Goal: Task Accomplishment & Management: Manage account settings

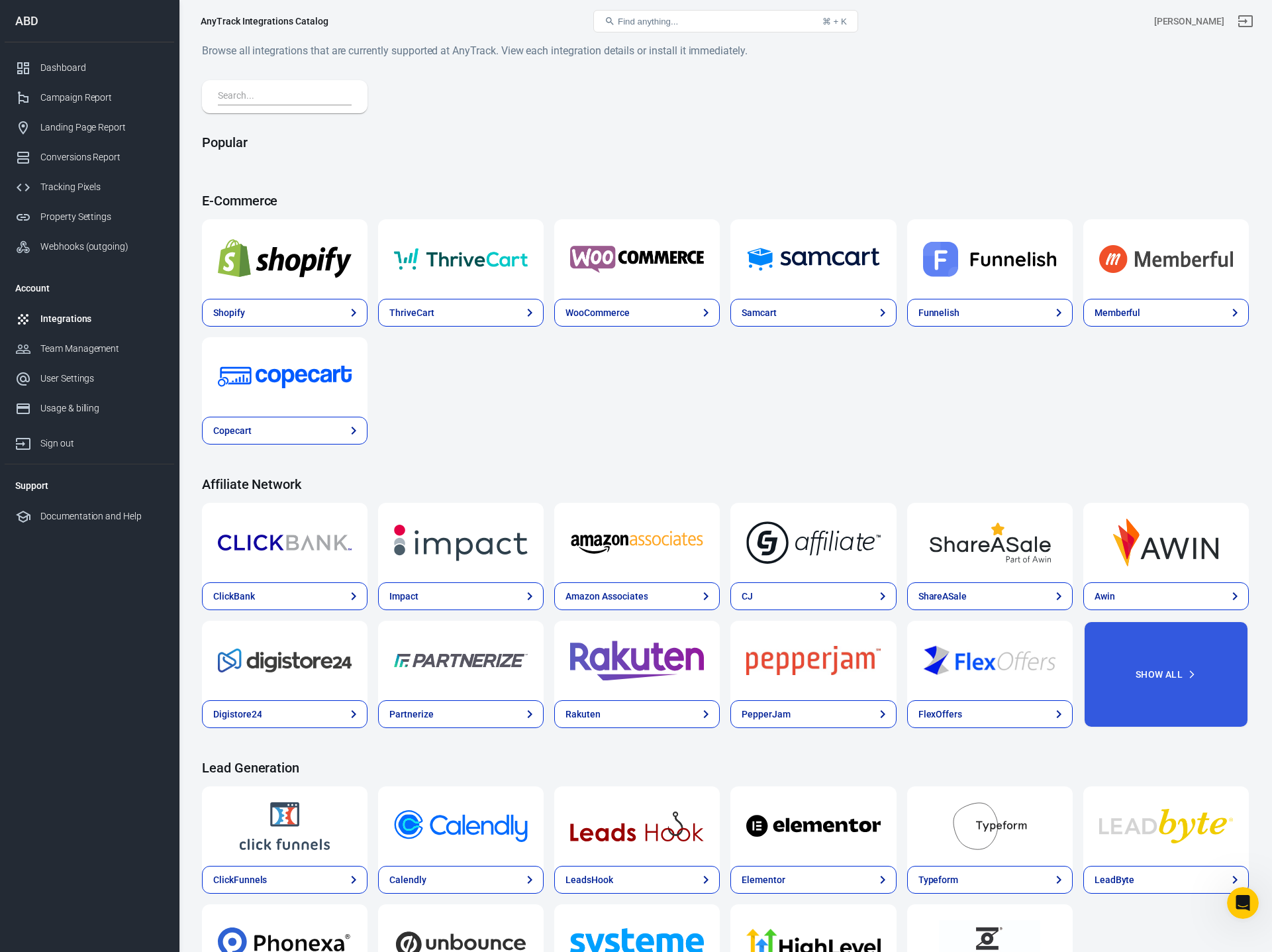
scroll to position [1366, 0]
click at [82, 66] on div "Dashboard" at bounding box center [102, 68] width 123 height 14
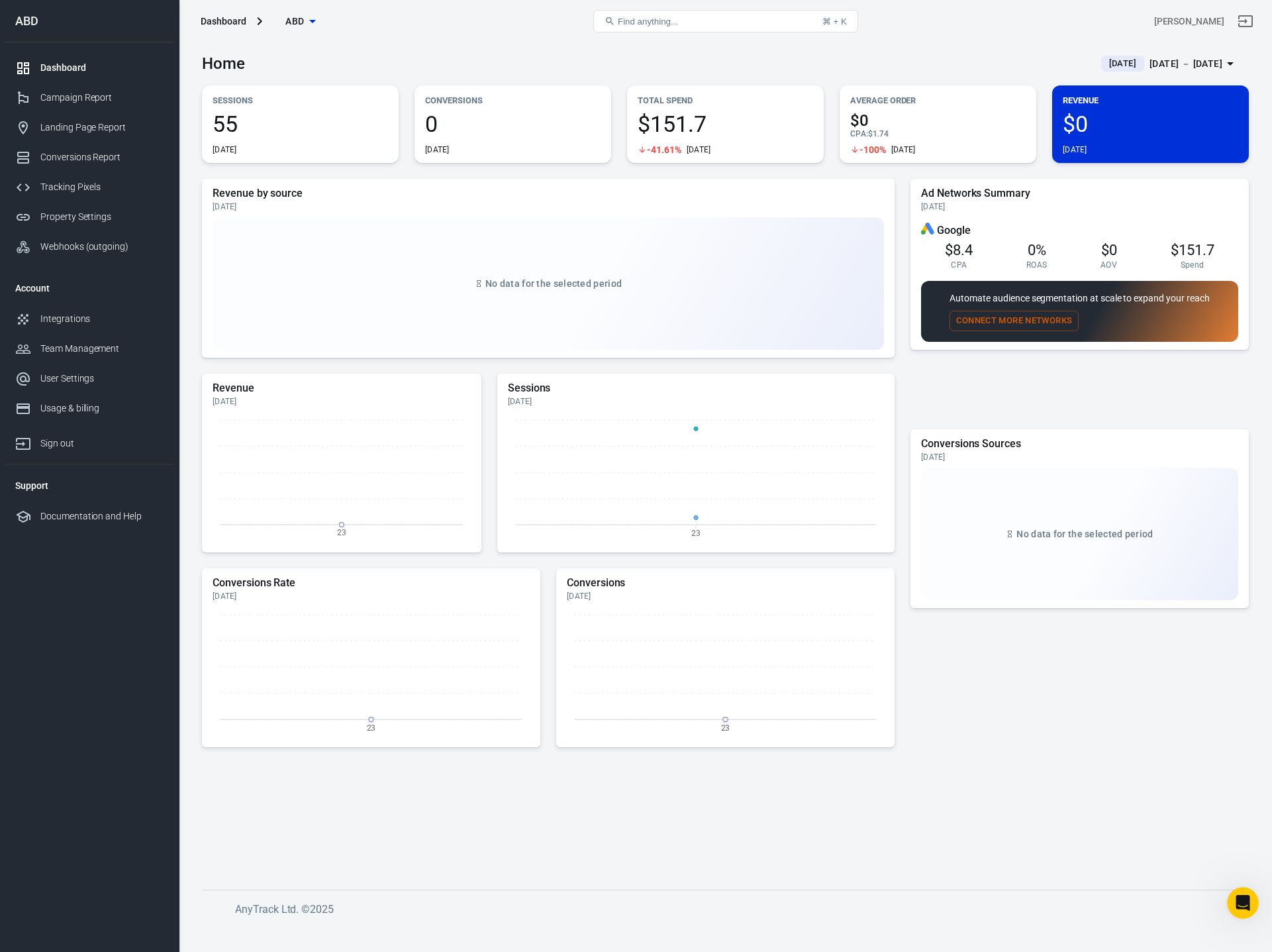
click at [612, 64] on div "Home Today Sep 23 － Sep 23, 2025" at bounding box center [725, 58] width 1047 height 33
click at [364, 119] on span "55" at bounding box center [300, 124] width 176 height 22
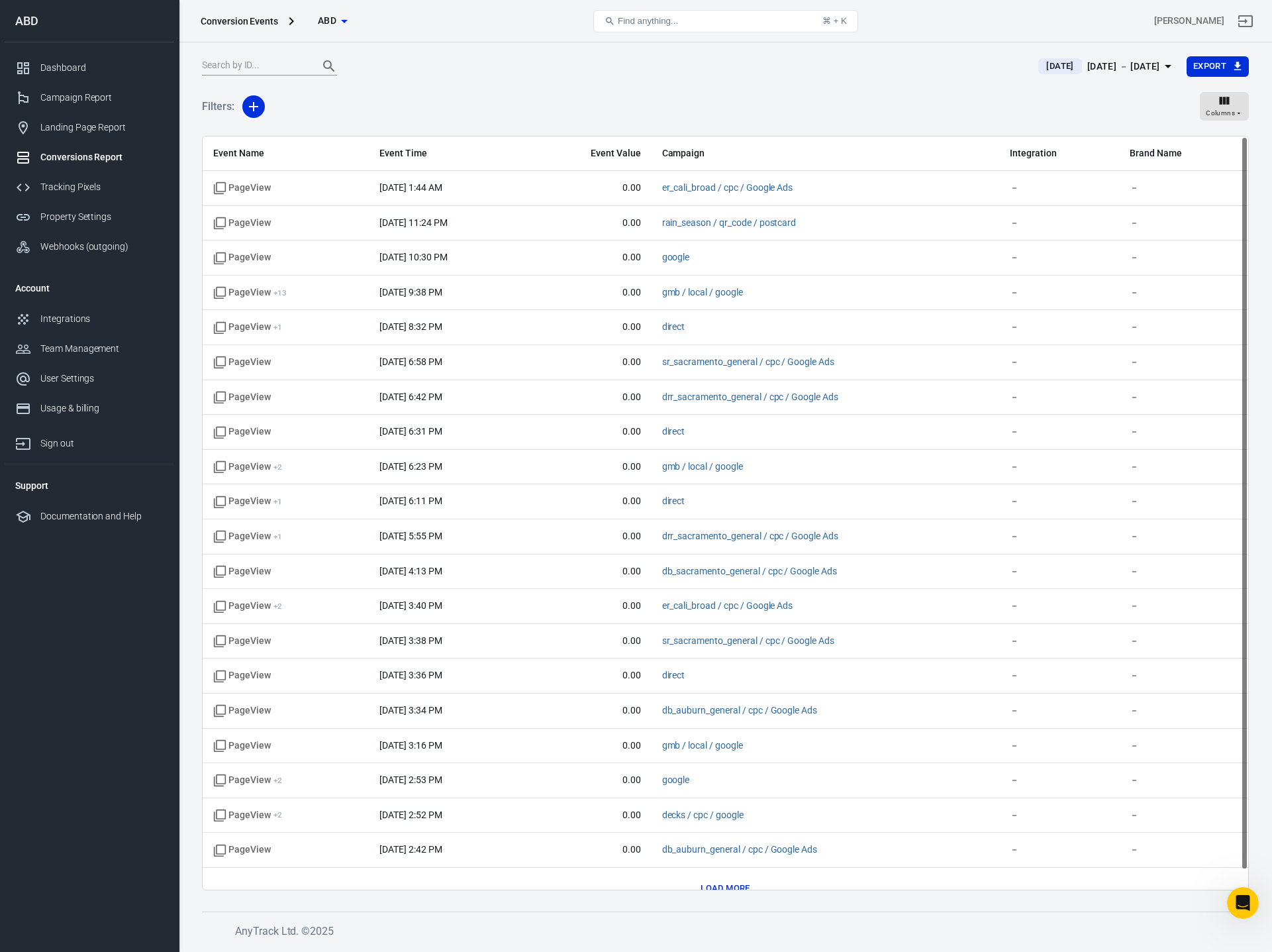
click at [609, 99] on div "Filters: Columns" at bounding box center [725, 112] width 1047 height 48
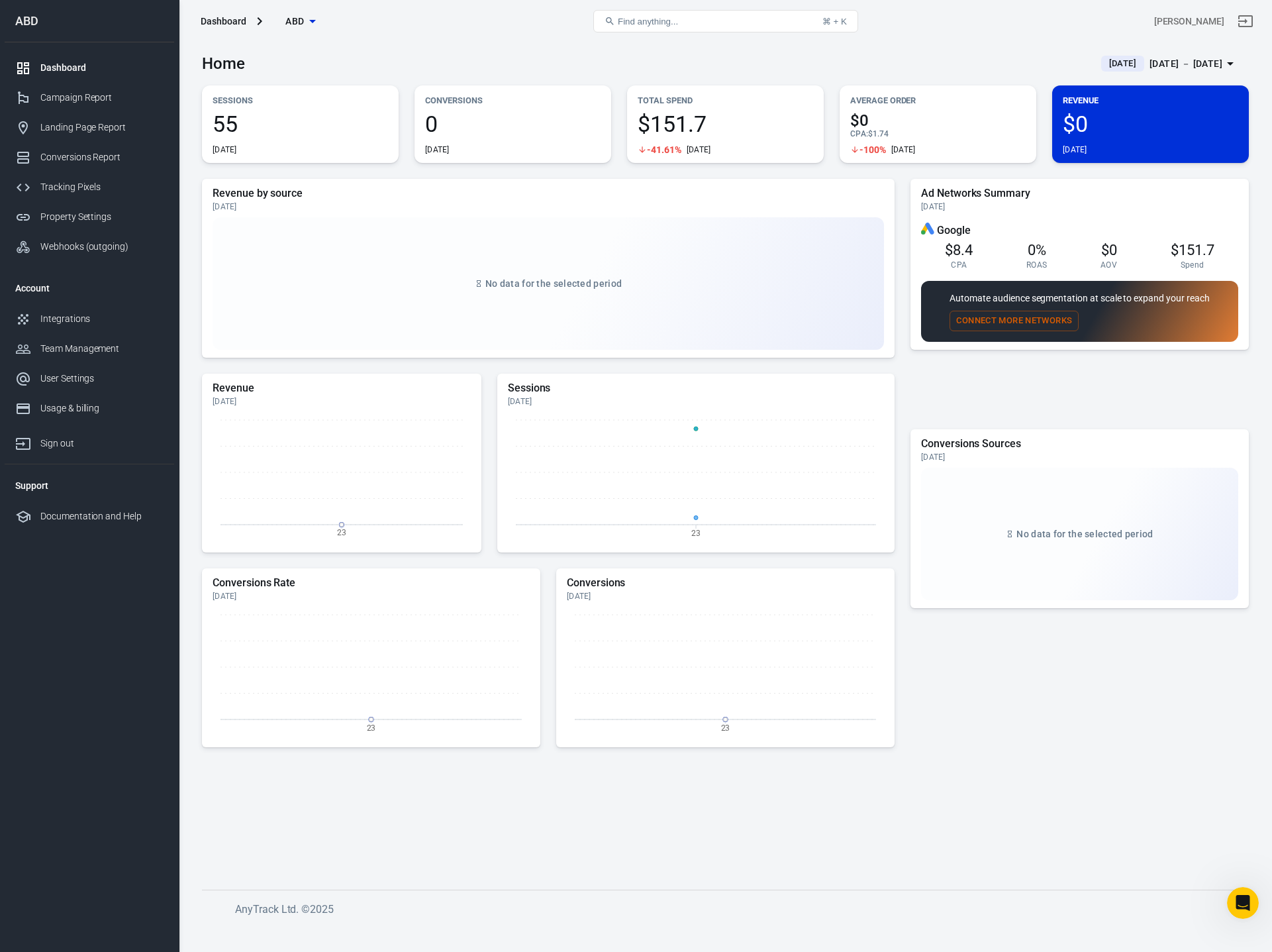
drag, startPoint x: 1044, startPoint y: 670, endPoint x: 1034, endPoint y: 625, distance: 46.1
click at [1044, 670] on div "Conversions Sources Today No data for the selected period" at bounding box center [1080, 555] width 338 height 253
click at [1175, 390] on div "Ad Networks Summary Today Google $8.4 CPA 0% ROAS $0 AOV $151.7 Spend Automate …" at bounding box center [1080, 301] width 338 height 246
drag, startPoint x: 1081, startPoint y: 743, endPoint x: 587, endPoint y: 405, distance: 598.6
click at [1069, 739] on div at bounding box center [1080, 726] width 338 height 75
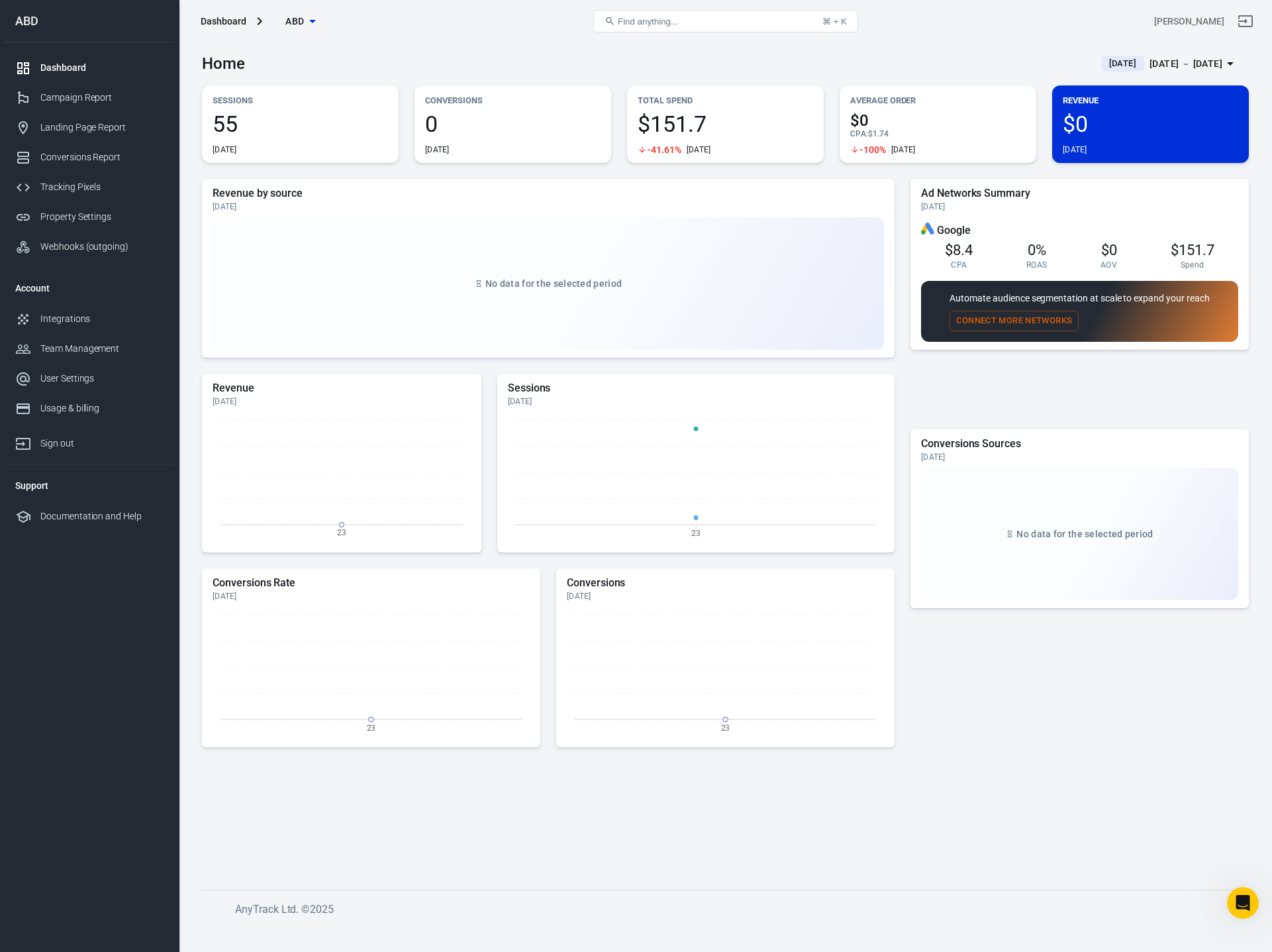
click at [1007, 770] on div "Revenue by source Today No data for the selected period Revenue Today 23 Sessio…" at bounding box center [725, 513] width 1047 height 669
drag, startPoint x: 477, startPoint y: 60, endPoint x: 419, endPoint y: 58, distance: 58.0
click at [477, 61] on div "Home Today Sep 23 － Sep 23, 2025" at bounding box center [725, 58] width 1047 height 33
click at [976, 49] on div "Home Today Sep 23 － Sep 23, 2025" at bounding box center [725, 58] width 1047 height 33
click at [55, 413] on div "Usage & billing" at bounding box center [102, 408] width 123 height 14
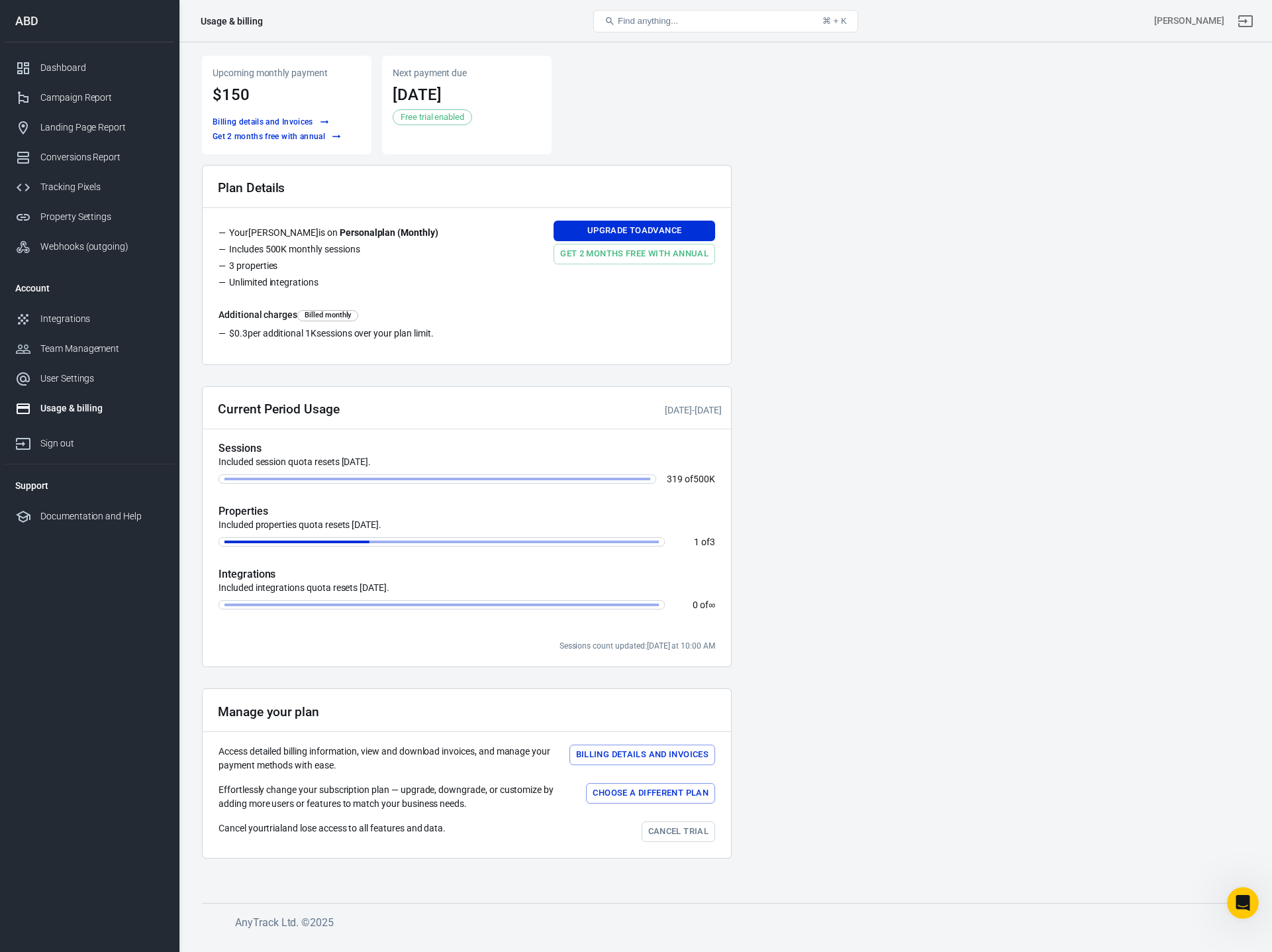
click at [884, 134] on main "Upcoming monthly payment $150 Billing details and Invoices Get 2 months free wi…" at bounding box center [725, 468] width 1047 height 826
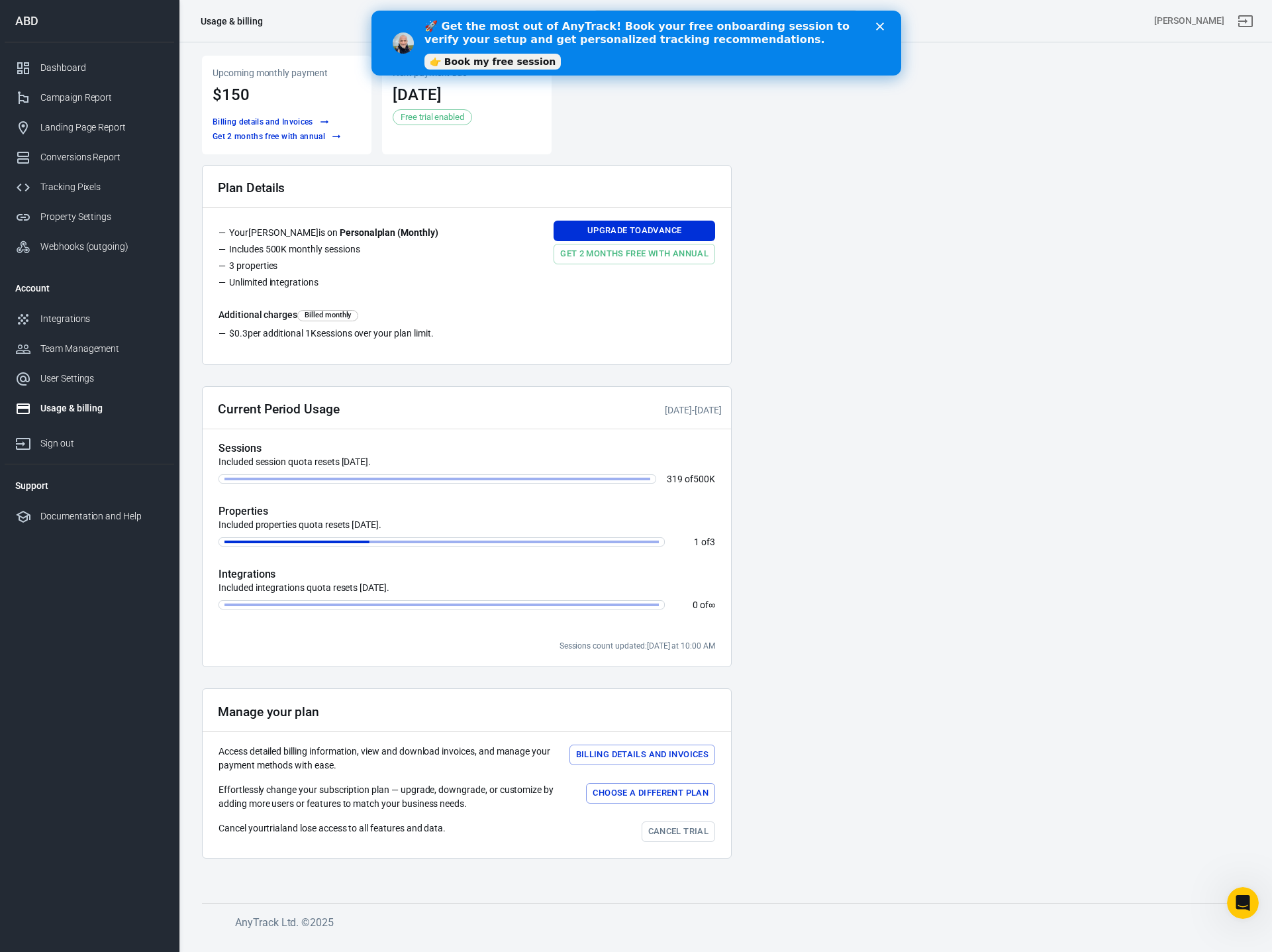
click at [869, 444] on main "Upcoming monthly payment $150 Billing details and Invoices Get 2 months free wi…" at bounding box center [725, 468] width 1047 height 826
click at [885, 27] on div "Close" at bounding box center [882, 26] width 14 height 8
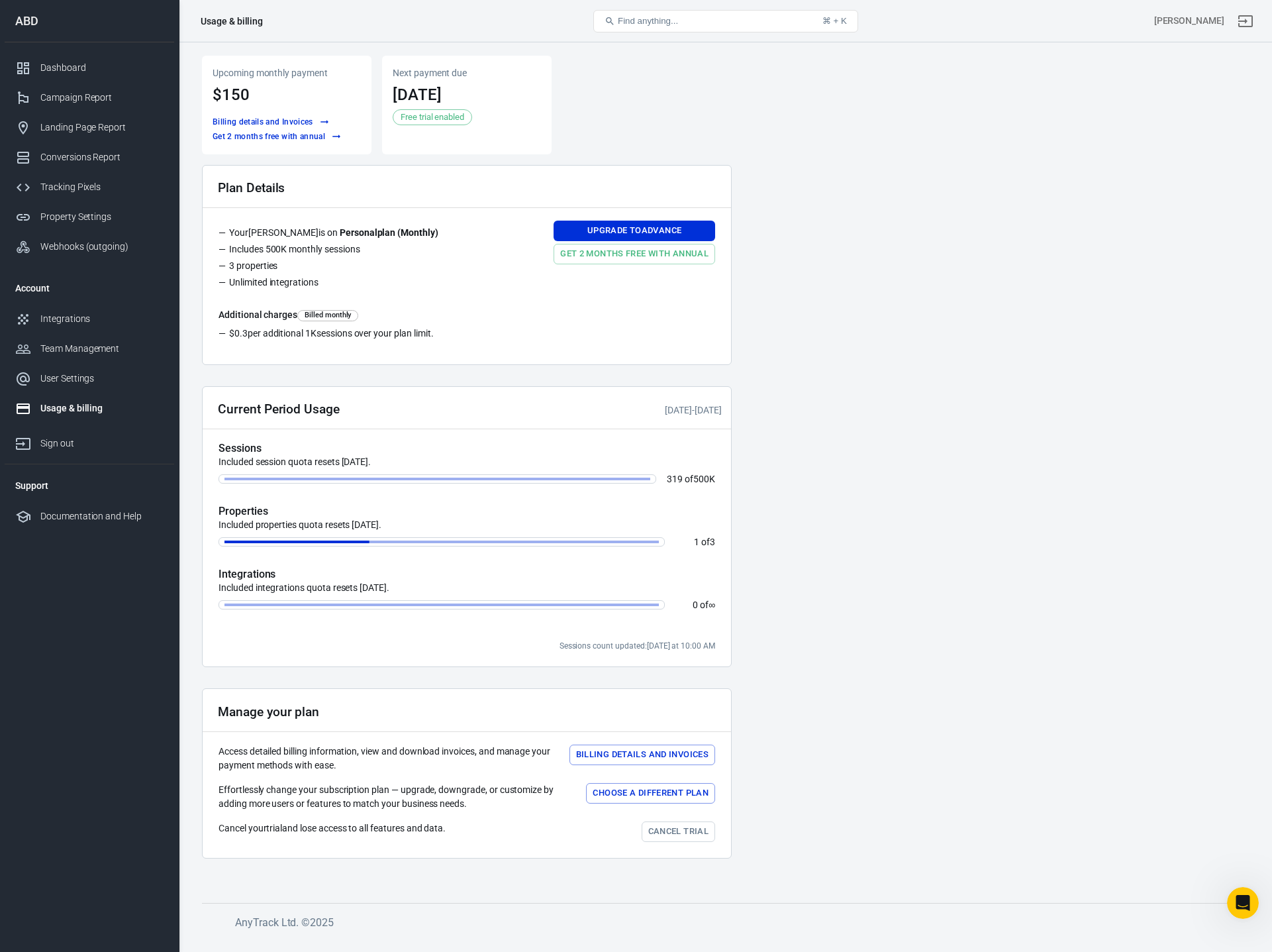
click at [959, 235] on main "Upcoming monthly payment $150 Billing details and Invoices Get 2 months free wi…" at bounding box center [725, 468] width 1047 height 826
click at [942, 245] on main "Upcoming monthly payment $150 Billing details and Invoices Get 2 months free wi…" at bounding box center [725, 468] width 1047 height 826
click at [454, 118] on span "Free trial enabled" at bounding box center [432, 117] width 73 height 14
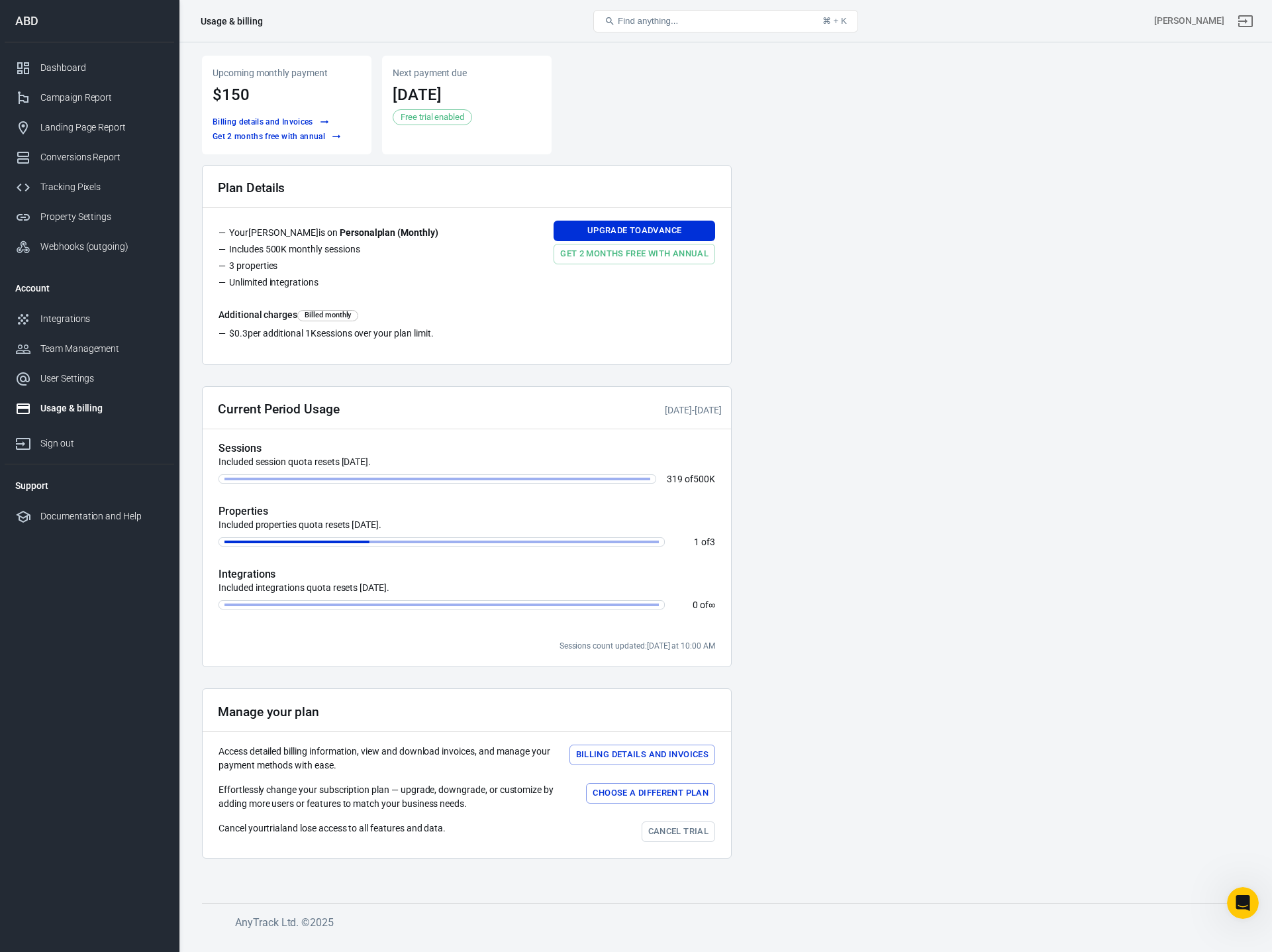
click at [889, 122] on main "Upcoming monthly payment $150 Billing details and Invoices Get 2 months free wi…" at bounding box center [725, 468] width 1047 height 826
click at [944, 191] on main "Upcoming monthly payment $150 Billing details and Invoices Get 2 months free wi…" at bounding box center [725, 468] width 1047 height 826
click at [1071, 134] on main "Upcoming monthly payment $150 Billing details and Invoices Get 2 months free wi…" at bounding box center [725, 468] width 1047 height 826
drag, startPoint x: 394, startPoint y: 72, endPoint x: 476, endPoint y: 114, distance: 92.1
click at [476, 114] on div "Next payment due [DATE] Free trial enabled" at bounding box center [466, 105] width 169 height 99
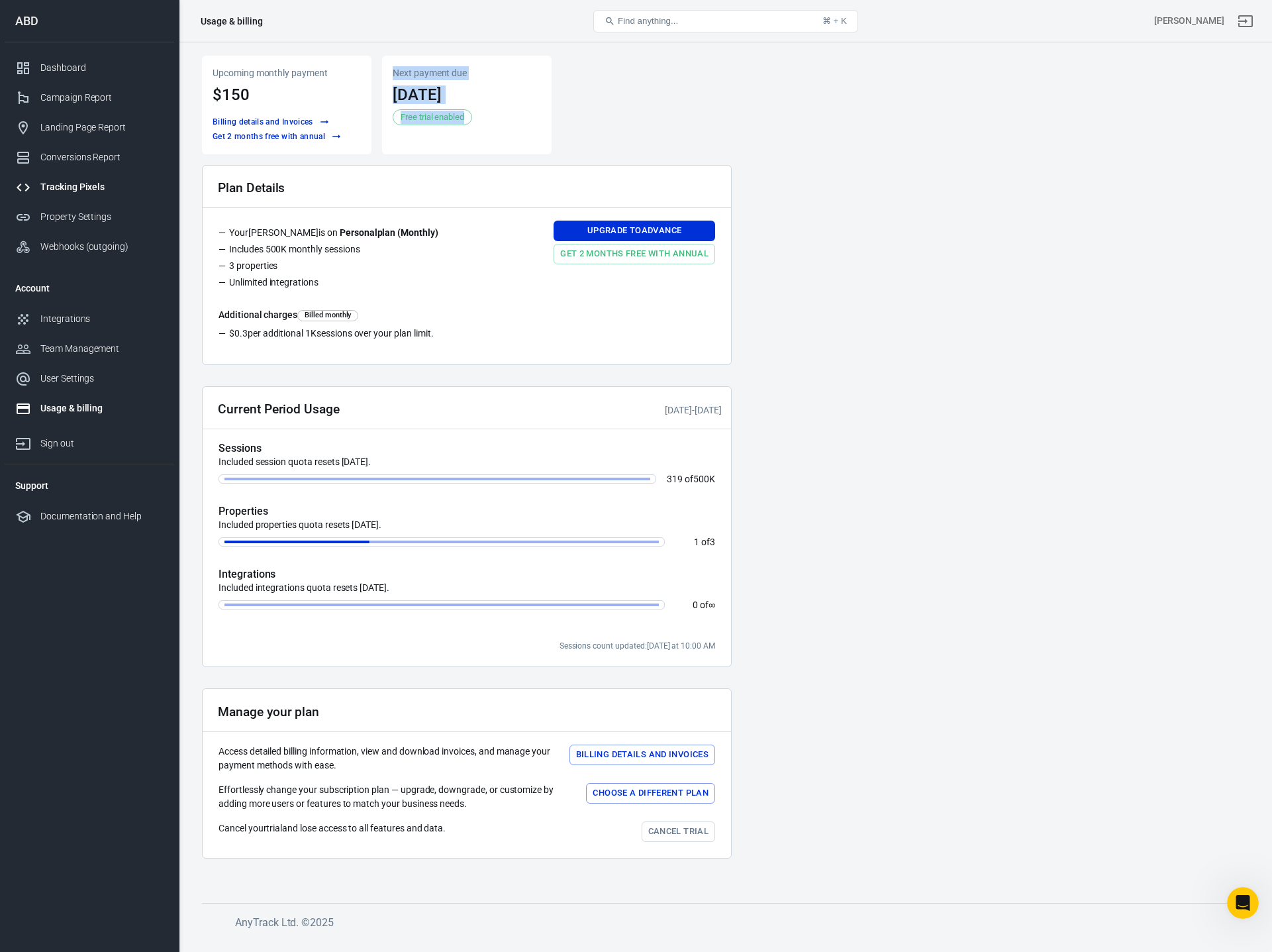
copy div "Next payment due [DATE] Free trial enabled"
